Goal: Information Seeking & Learning: Find specific page/section

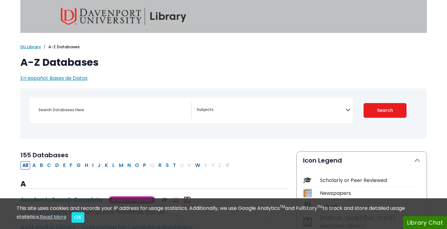
select select "Database Subject Filter"
click at [89, 102] on div "[MEDICAL_DATA] Guide Accounting, Finance & Economics (ACCT, FINC & ECON) Advert…" at bounding box center [191, 110] width 323 height 25
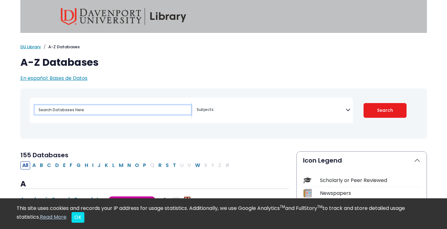
click at [80, 113] on input "Search database by title or keyword" at bounding box center [113, 109] width 156 height 9
type input "proquest"
click at [363, 103] on button "Search" at bounding box center [384, 110] width 43 height 15
select select "Database Subject Filter"
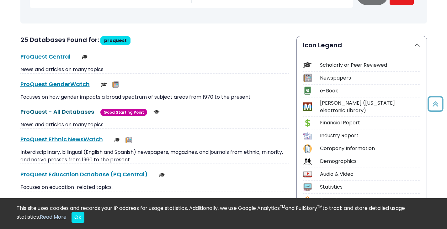
scroll to position [116, 0]
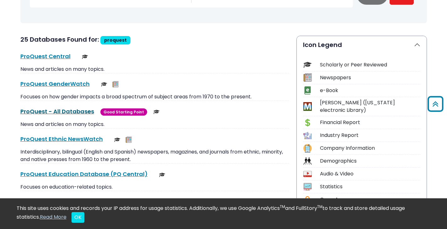
click at [71, 111] on link "ProQuest - All Databases This link opens in a new window" at bounding box center [57, 112] width 74 height 8
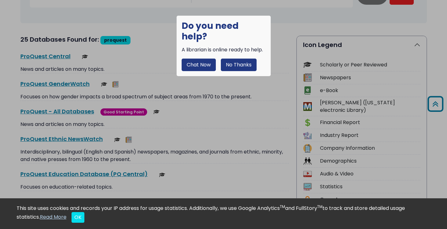
click at [147, 65] on div at bounding box center [223, 114] width 447 height 229
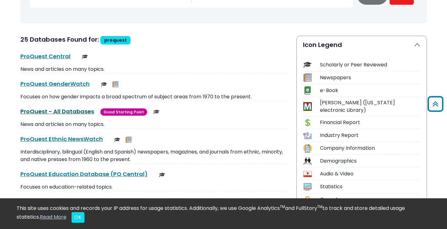
click at [65, 112] on link "ProQuest - All Databases This link opens in a new window" at bounding box center [57, 112] width 74 height 8
